Goal: Find contact information: Find contact information

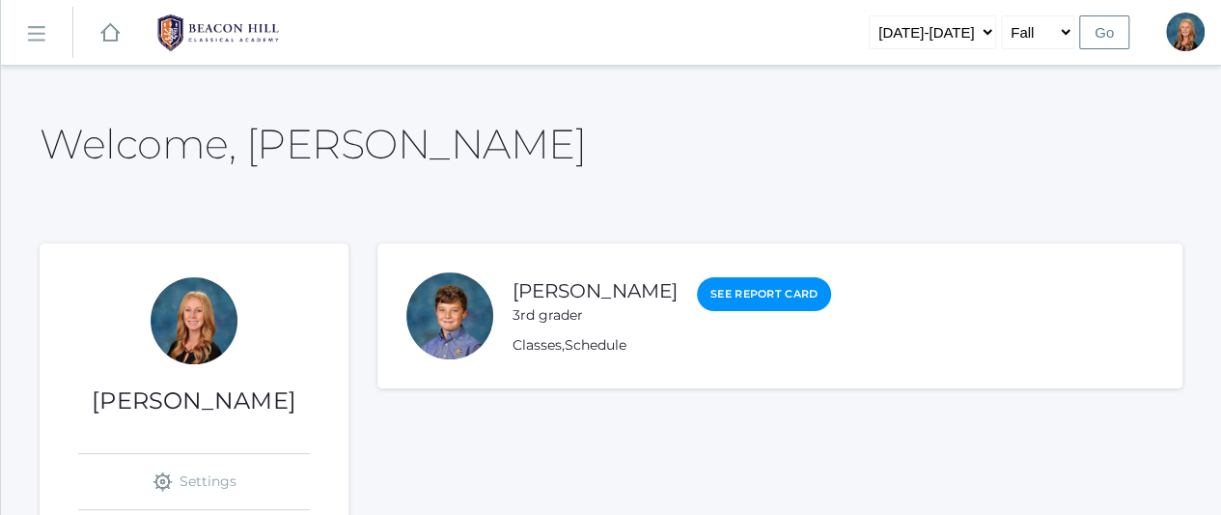
click at [43, 31] on rect at bounding box center [35, 33] width 31 height 31
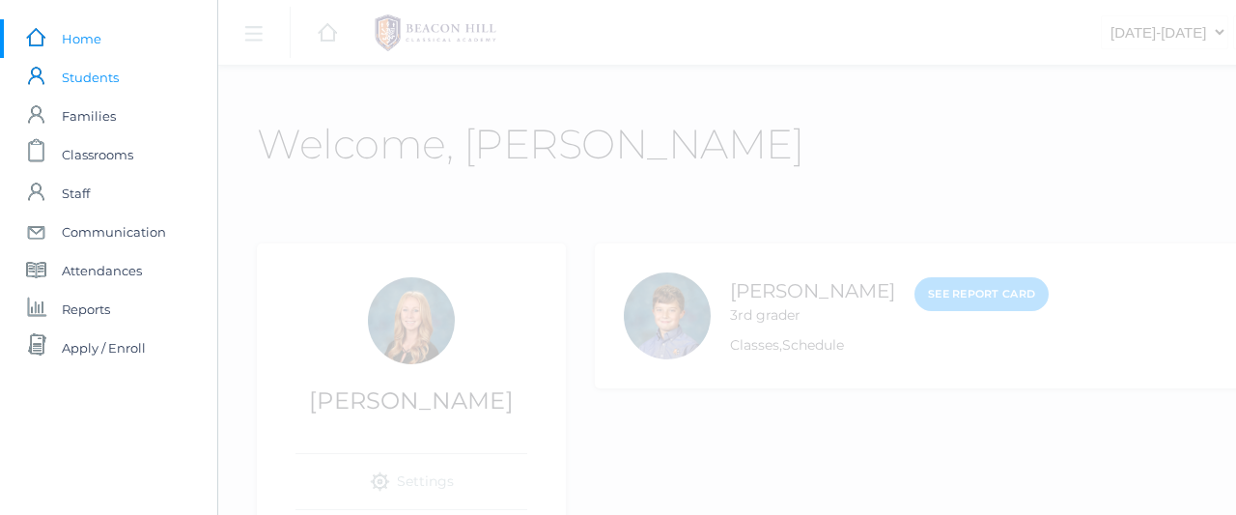
click at [75, 82] on span "Students" at bounding box center [90, 77] width 57 height 39
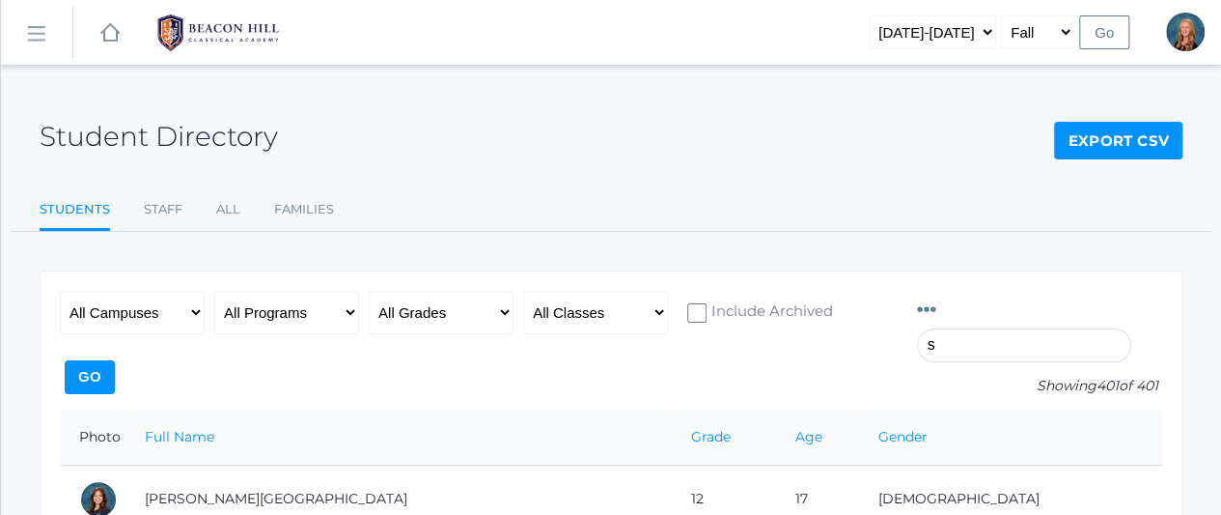
click at [1010, 328] on input "s" at bounding box center [1024, 345] width 214 height 34
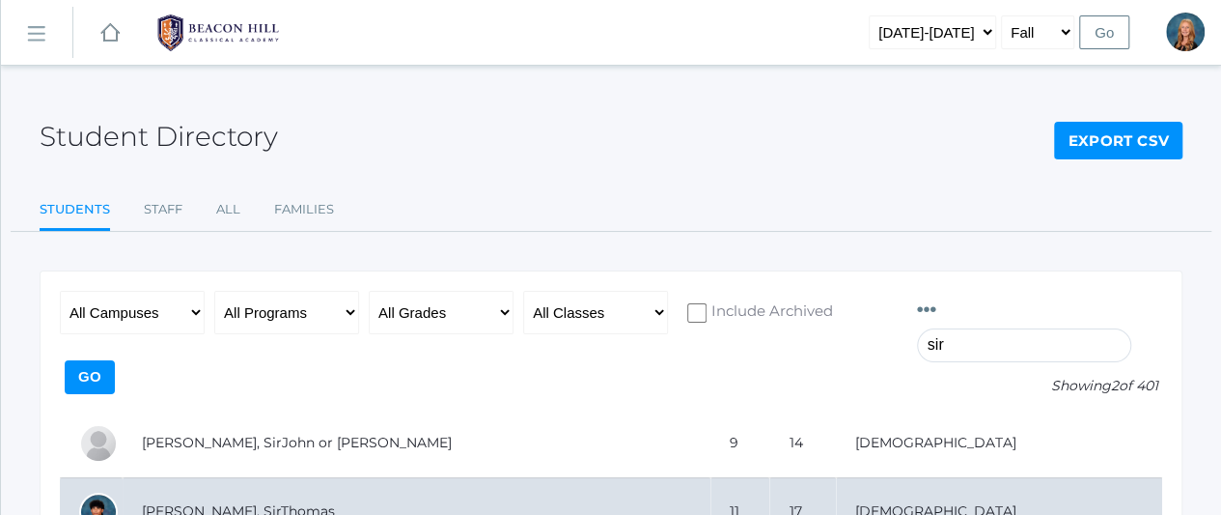
scroll to position [101, 0]
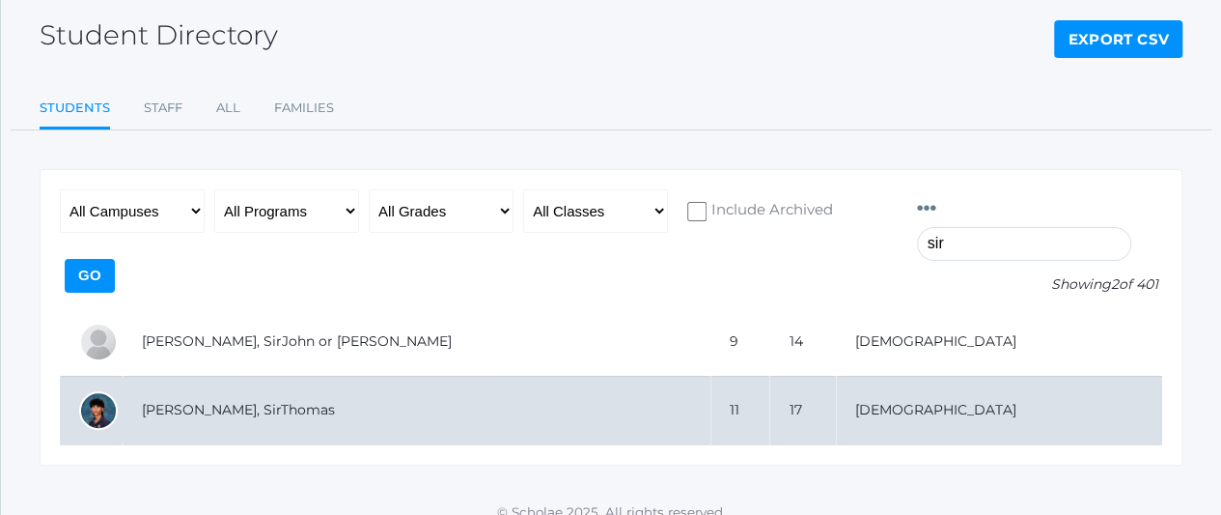
type input "sir"
click at [193, 377] on td "[PERSON_NAME], SirThomas" at bounding box center [417, 410] width 588 height 69
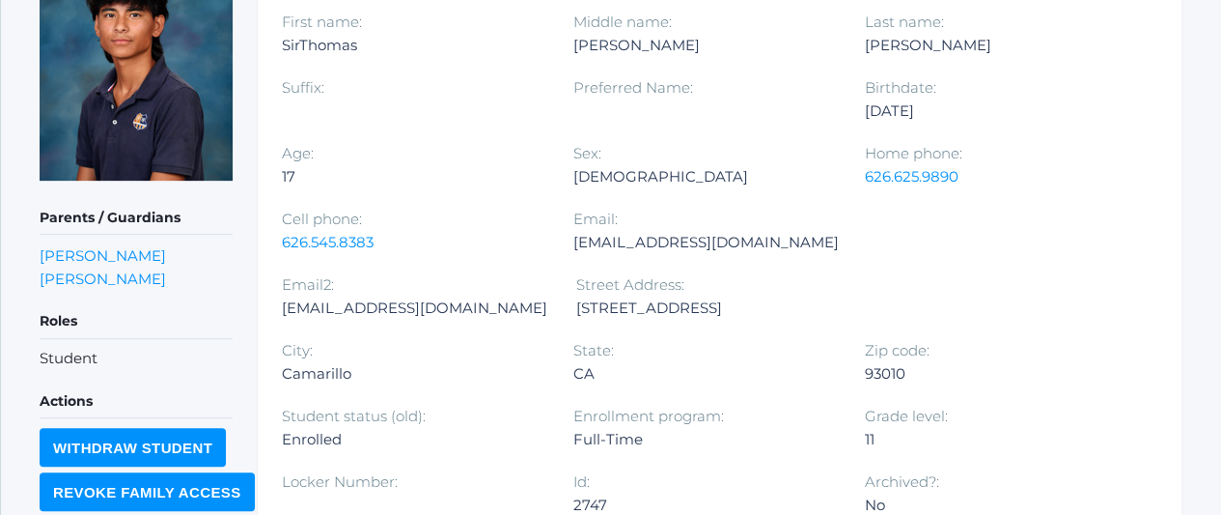
scroll to position [334, 0]
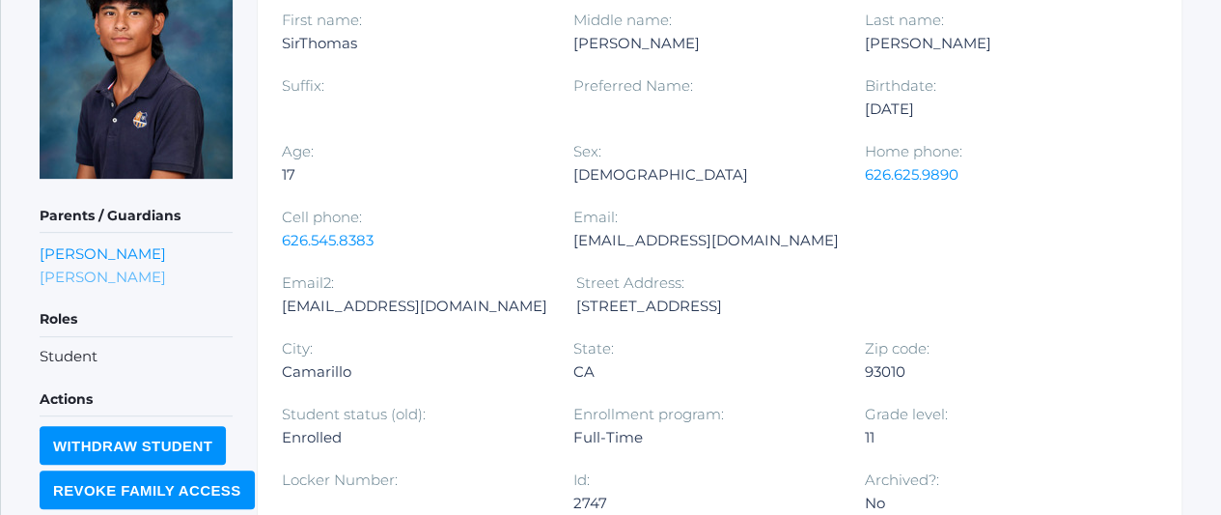
click at [71, 271] on link "[PERSON_NAME]" at bounding box center [103, 276] width 126 height 18
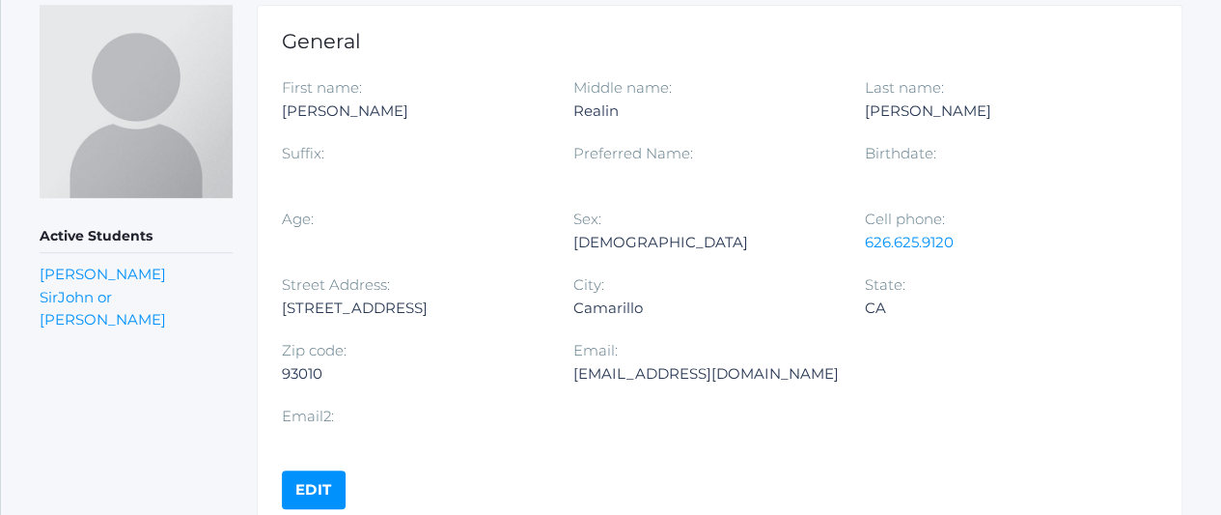
scroll to position [288, 0]
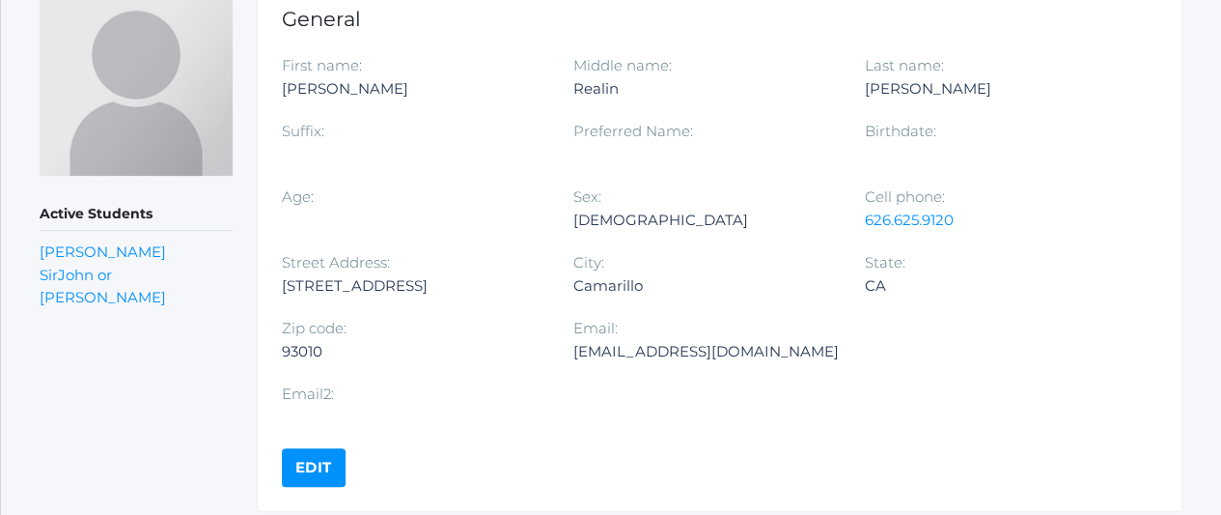
click at [513, 124] on div "Suffix:" at bounding box center [428, 153] width 292 height 66
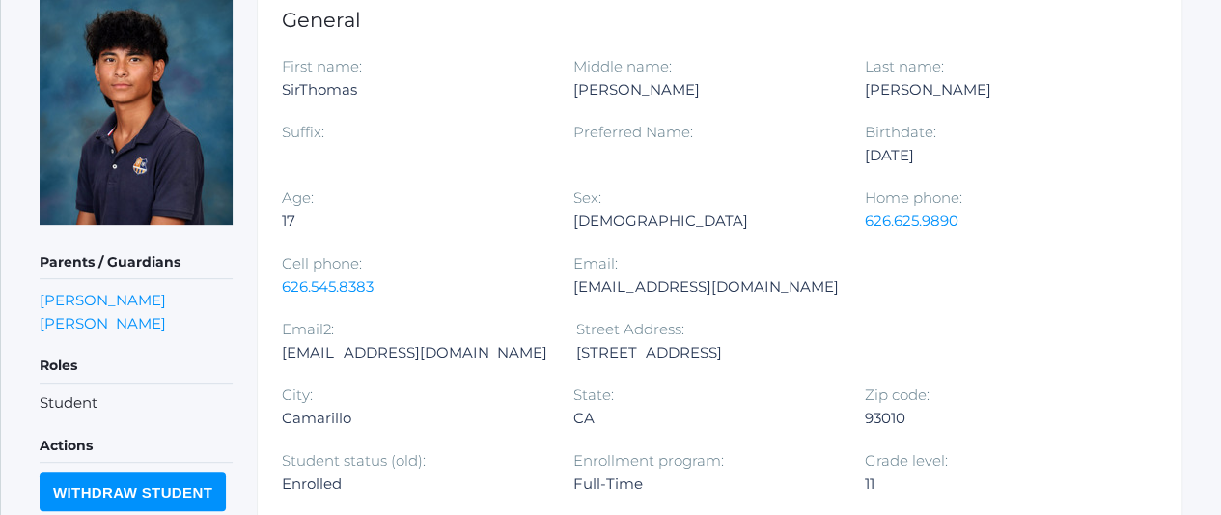
scroll to position [334, 0]
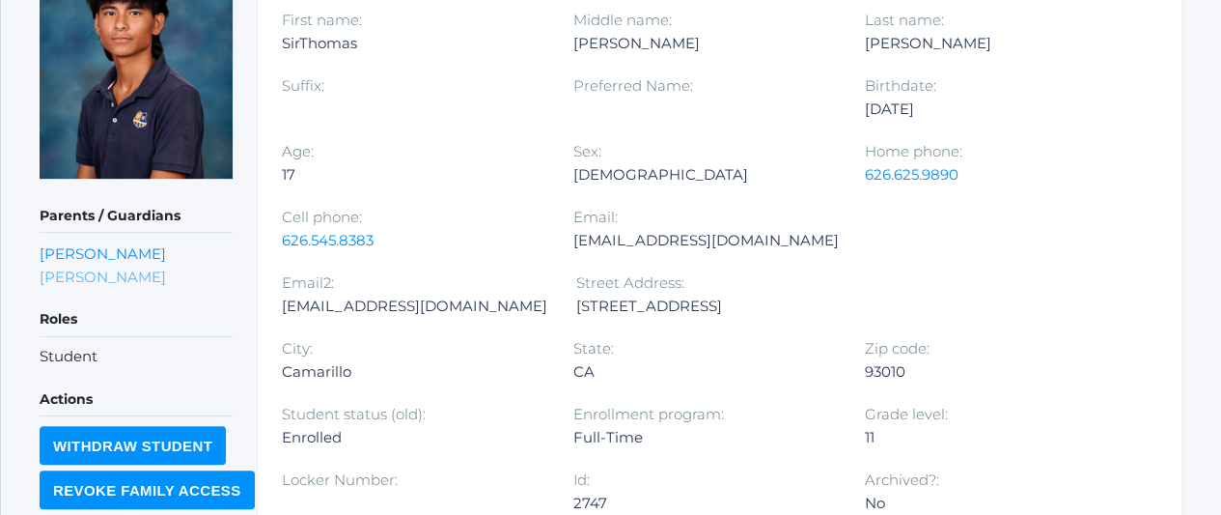
click at [83, 271] on link "[PERSON_NAME]" at bounding box center [103, 276] width 126 height 18
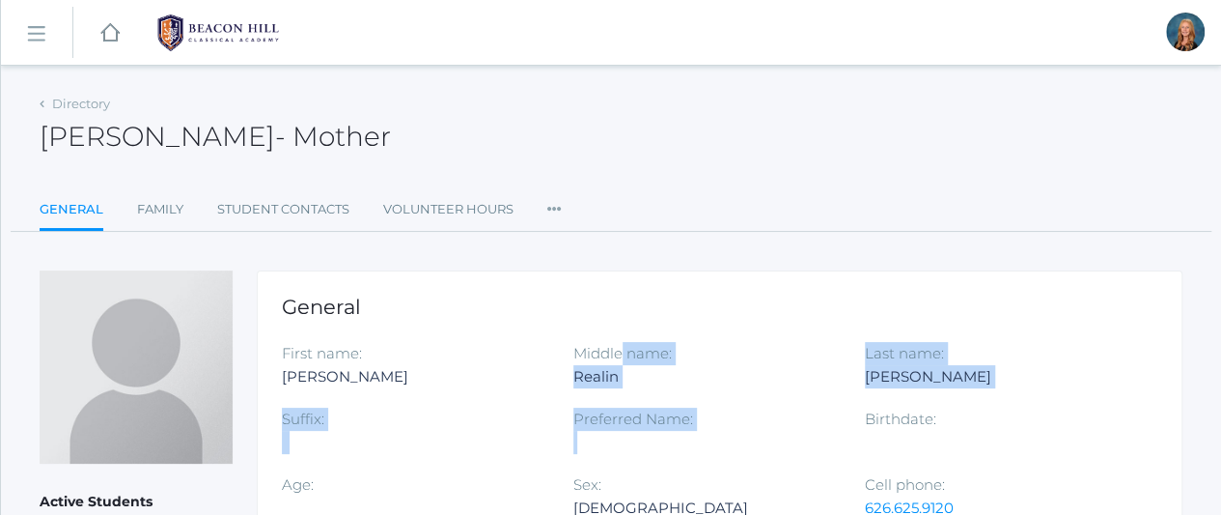
drag, startPoint x: 610, startPoint y: 464, endPoint x: 622, endPoint y: 323, distance: 141.4
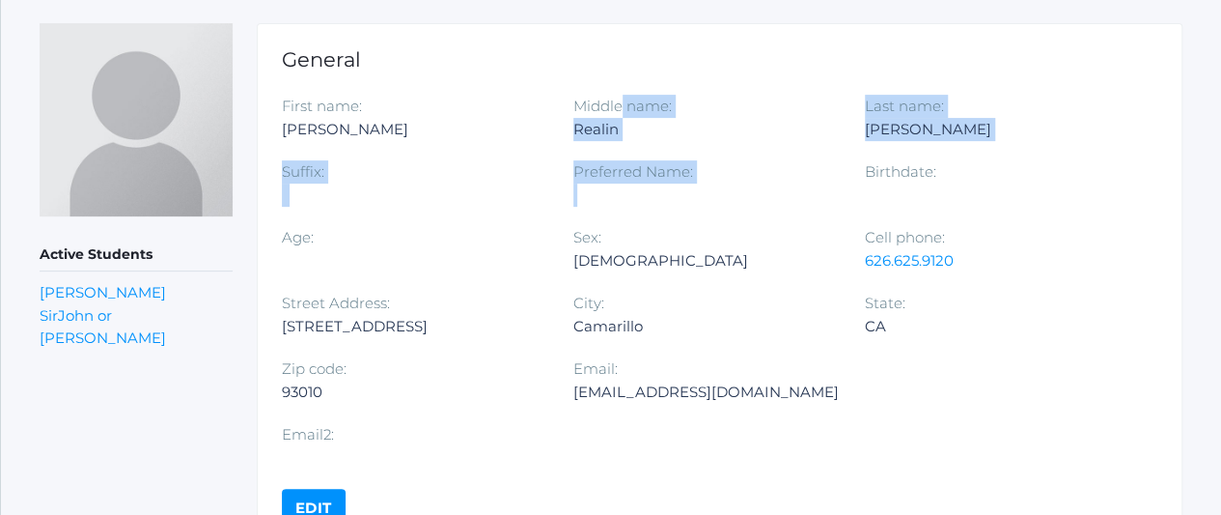
scroll to position [252, 0]
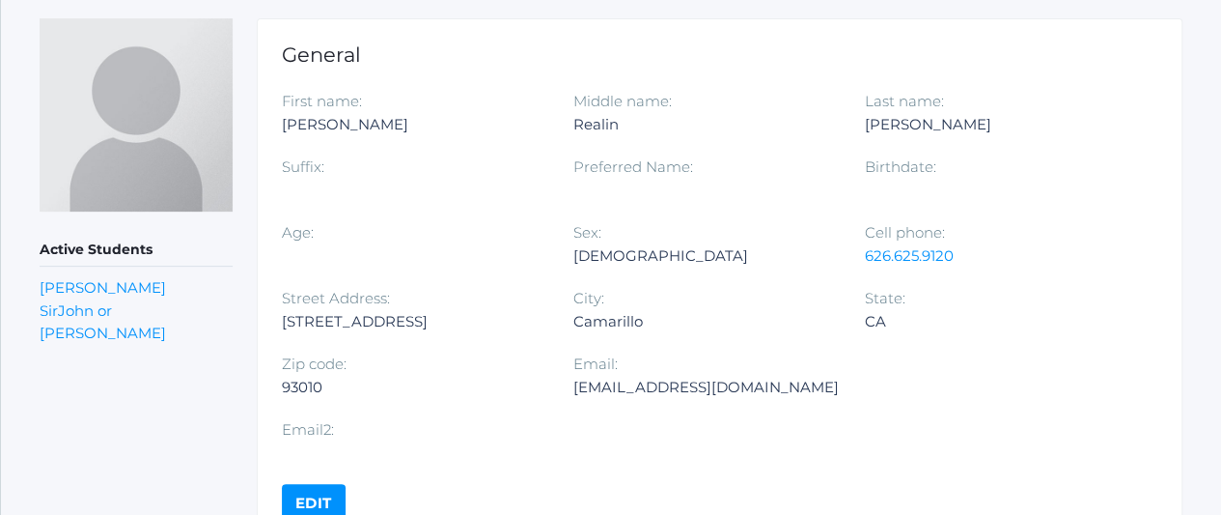
click at [735, 311] on div "Camarillo" at bounding box center [704, 321] width 263 height 23
drag, startPoint x: 752, startPoint y: 387, endPoint x: 574, endPoint y: 398, distance: 177.9
click at [574, 398] on div "Email: [EMAIL_ADDRESS][DOMAIN_NAME]" at bounding box center [720, 385] width 294 height 66
copy div "[EMAIL_ADDRESS][DOMAIN_NAME]"
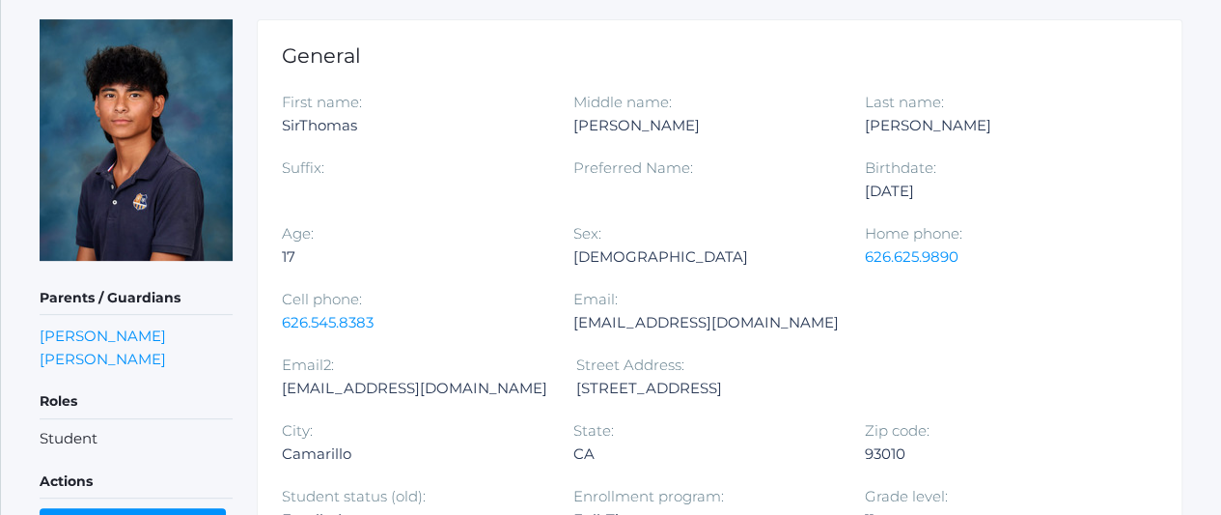
scroll to position [334, 0]
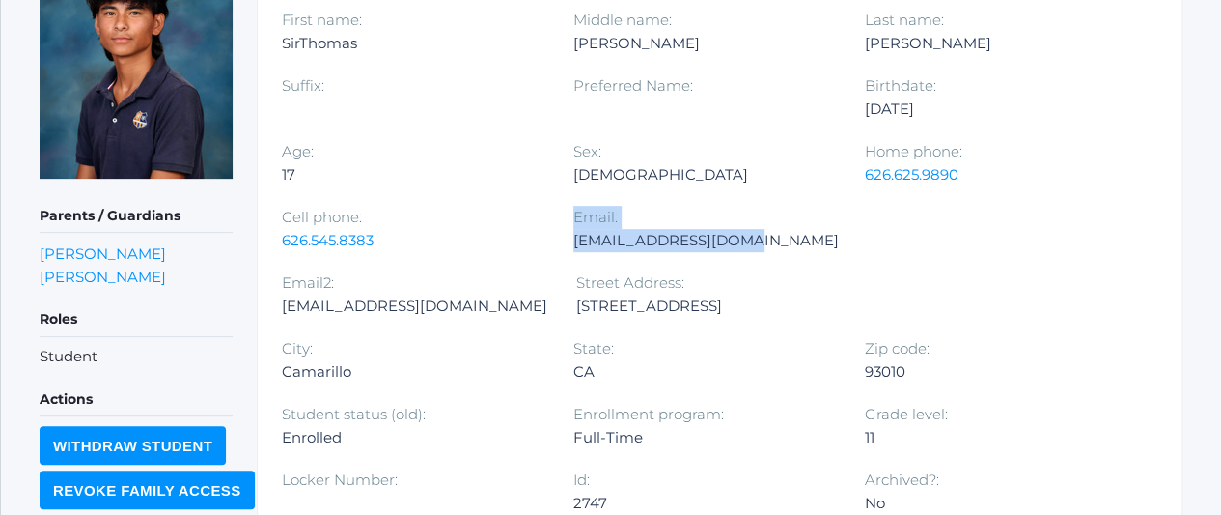
drag, startPoint x: 768, startPoint y: 243, endPoint x: 572, endPoint y: 256, distance: 197.3
click at [572, 256] on div "First name: SirThomas Middle name: [PERSON_NAME] Last name: [PERSON_NAME] Suffi…" at bounding box center [720, 271] width 876 height 525
copy div "Email: [EMAIL_ADDRESS][DOMAIN_NAME]"
